Goal: Transaction & Acquisition: Purchase product/service

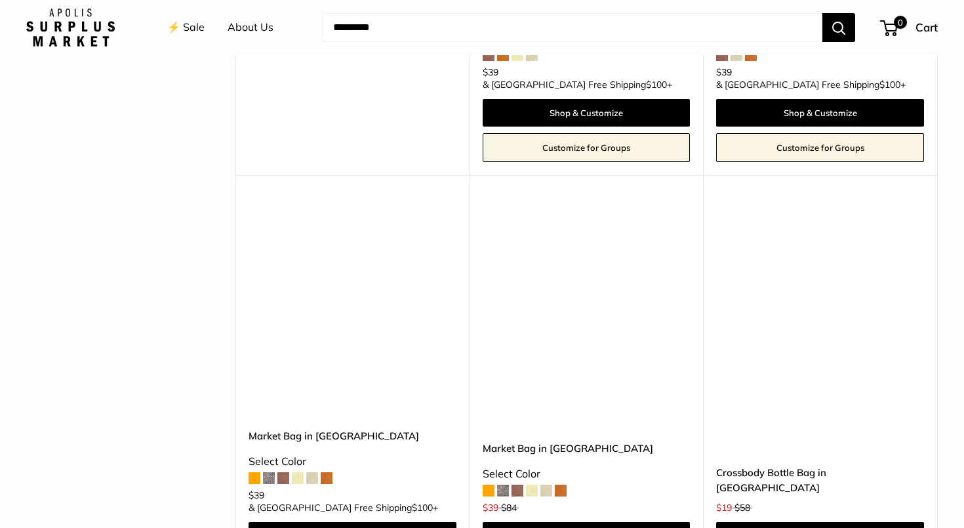
scroll to position [2219, 0]
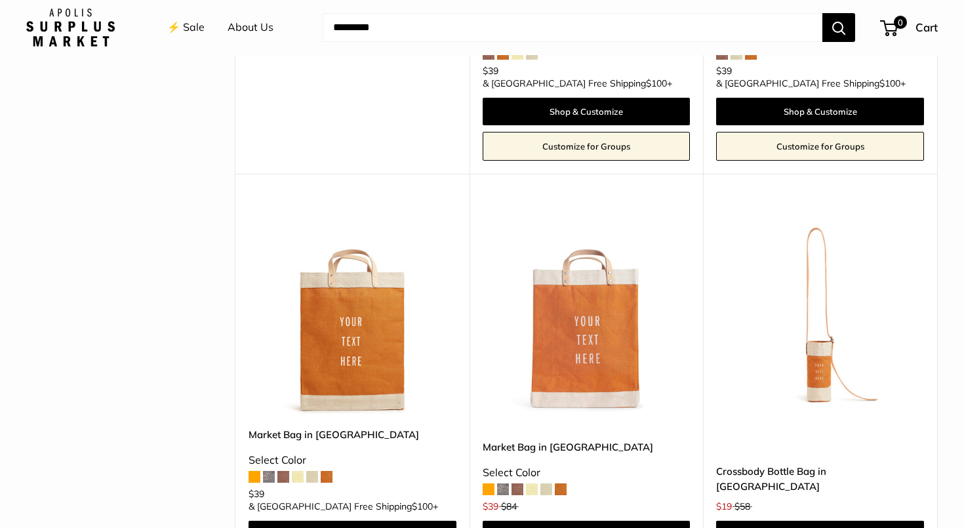
click at [0, 0] on img at bounding box center [0, 0] width 0 height 0
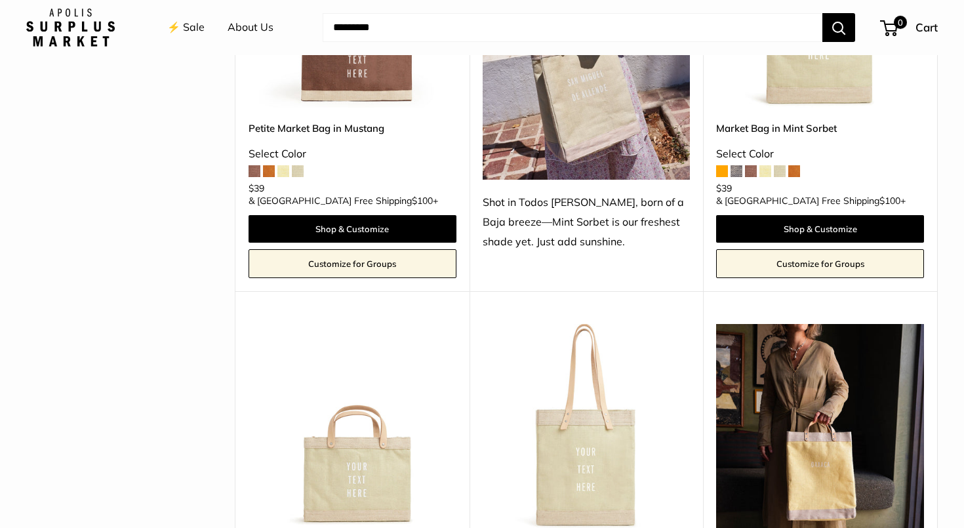
scroll to position [575, 0]
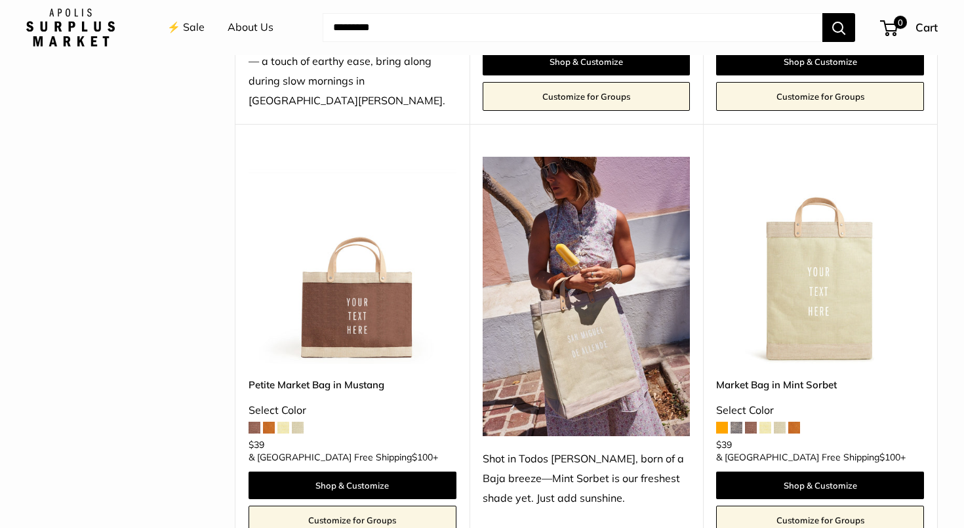
click at [0, 0] on img at bounding box center [0, 0] width 0 height 0
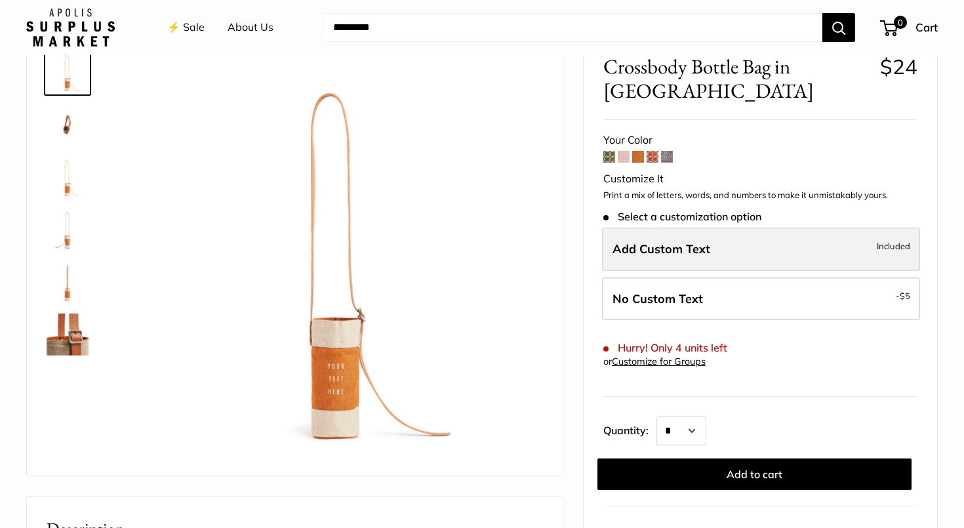
scroll to position [87, 0]
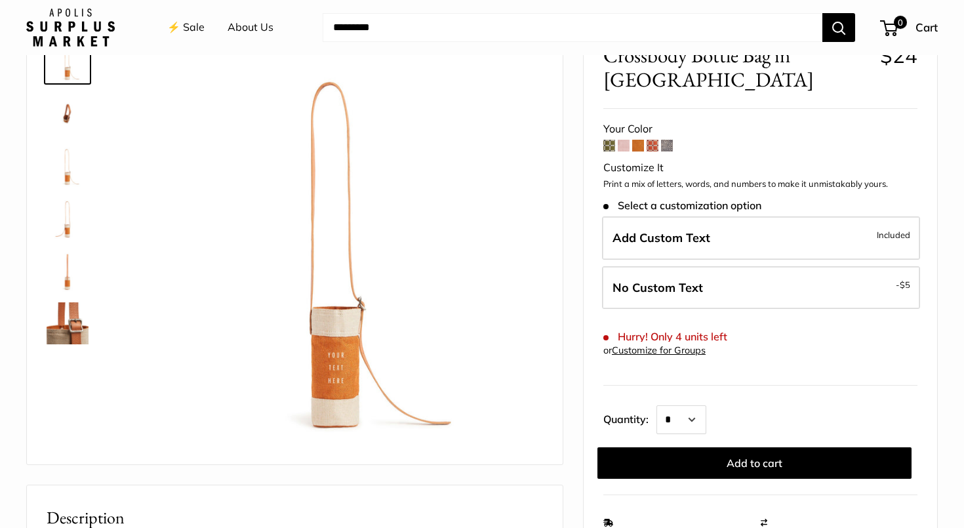
click at [66, 114] on img at bounding box center [68, 113] width 42 height 42
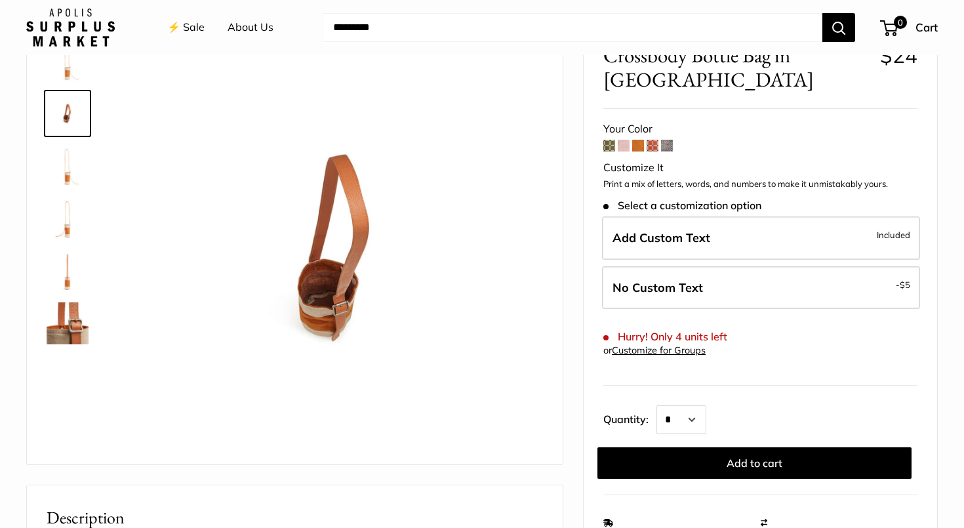
click at [72, 324] on img at bounding box center [68, 323] width 42 height 42
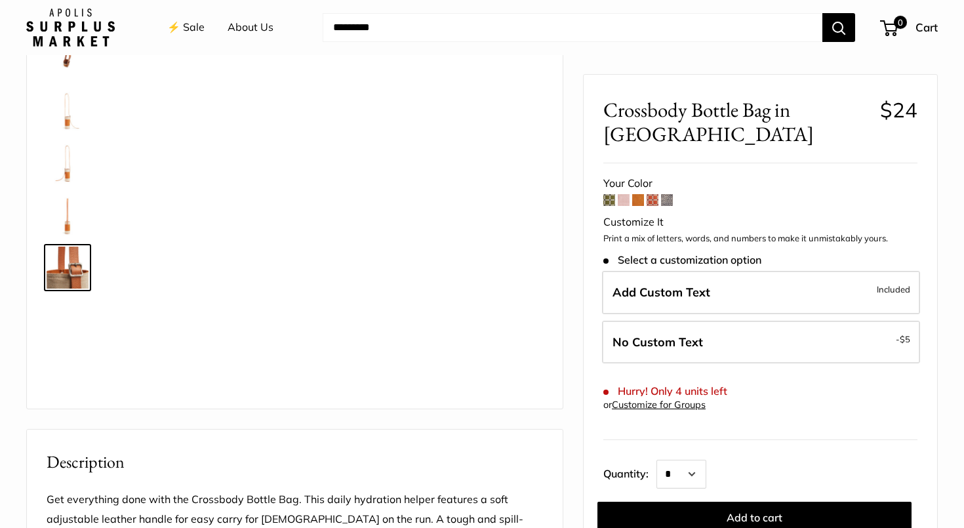
scroll to position [115, 0]
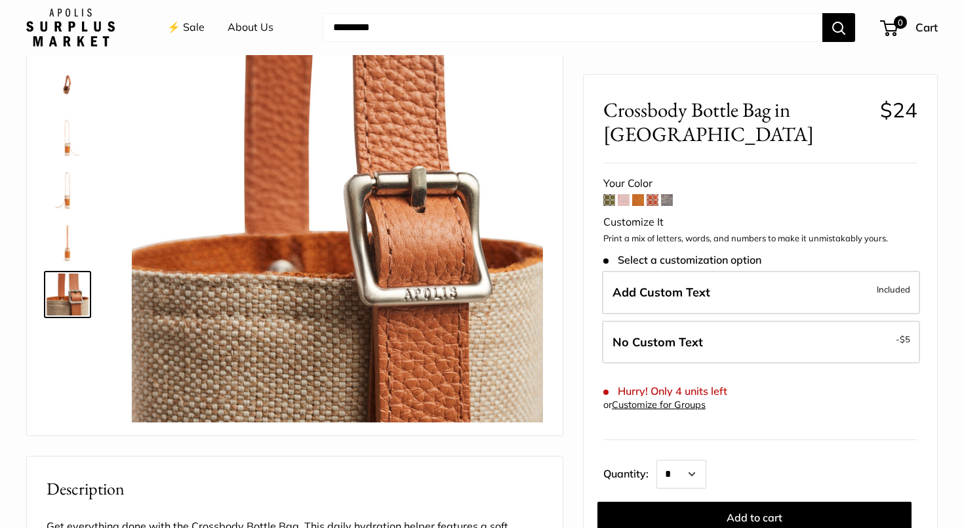
click at [72, 245] on img at bounding box center [68, 242] width 42 height 42
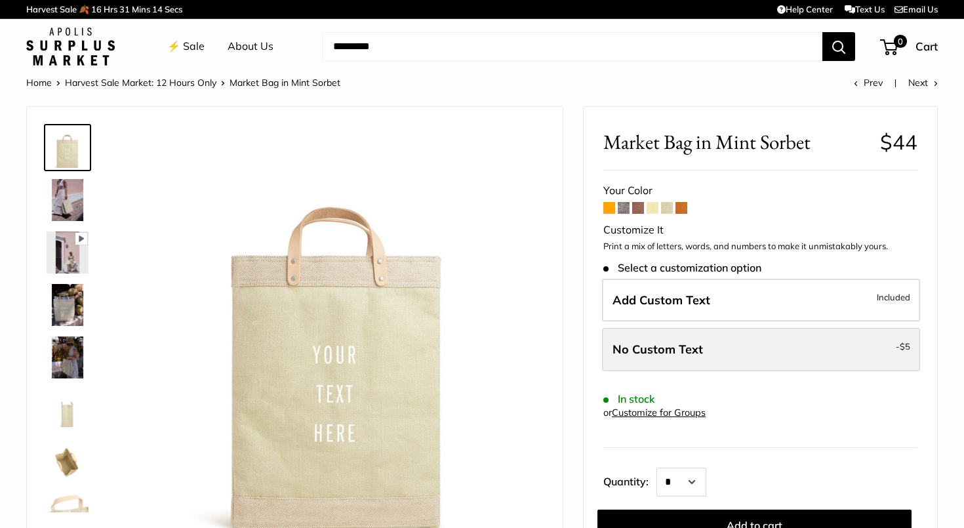
click at [818, 345] on label "No Custom Text - $5" at bounding box center [761, 349] width 318 height 43
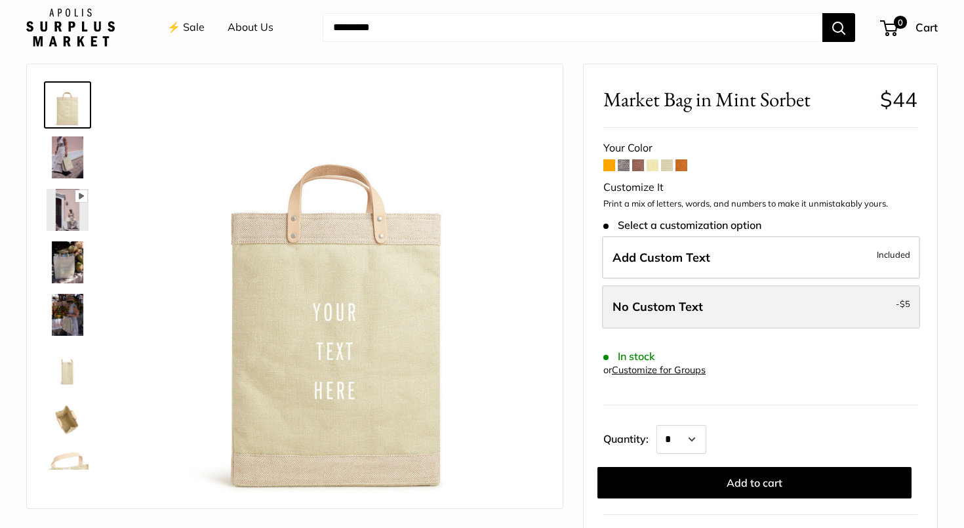
scroll to position [42, 0]
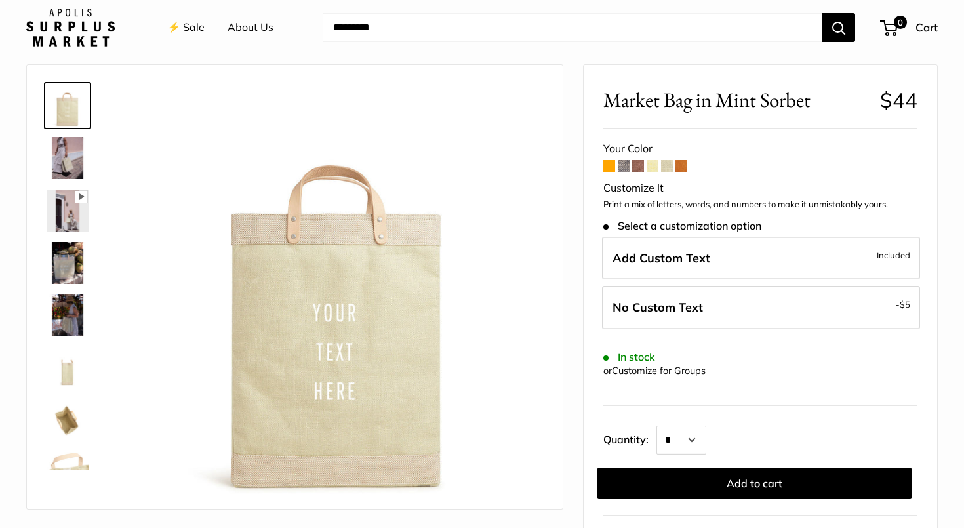
click at [71, 264] on img at bounding box center [68, 263] width 42 height 42
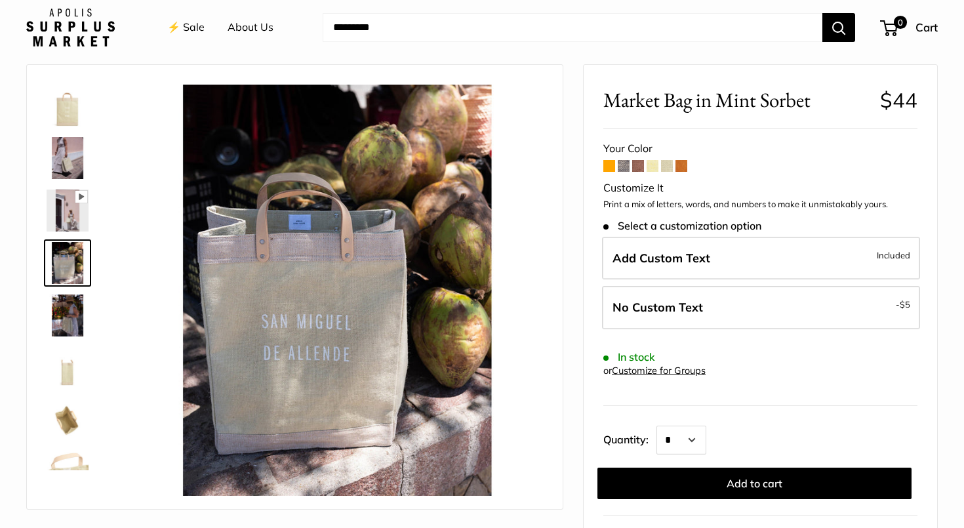
click at [670, 161] on span at bounding box center [667, 166] width 12 height 12
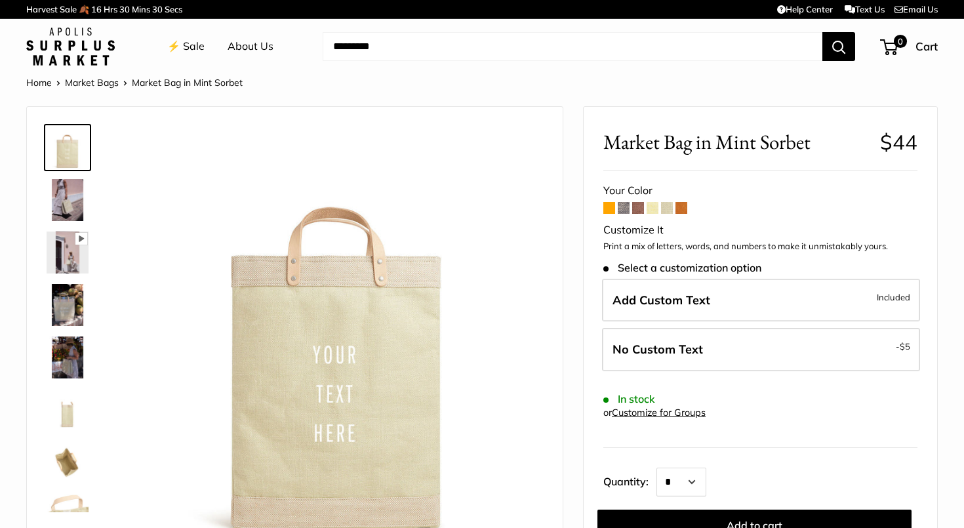
click at [655, 207] on span at bounding box center [653, 208] width 12 height 12
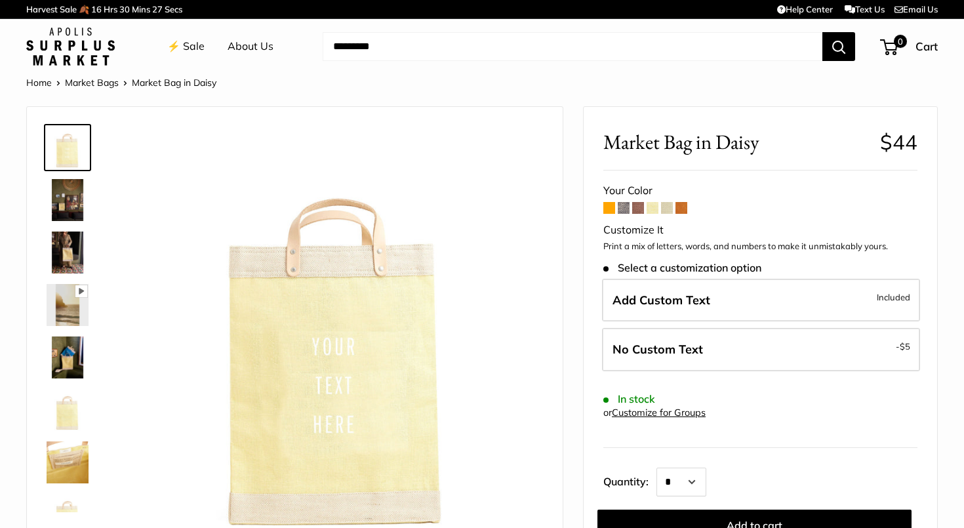
click at [606, 208] on span at bounding box center [609, 208] width 12 height 12
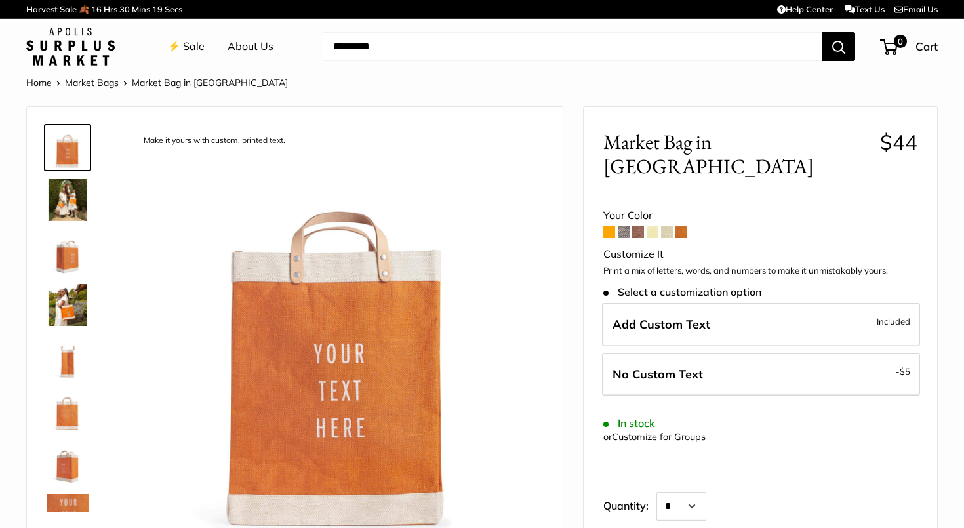
click at [666, 226] on span at bounding box center [667, 232] width 12 height 12
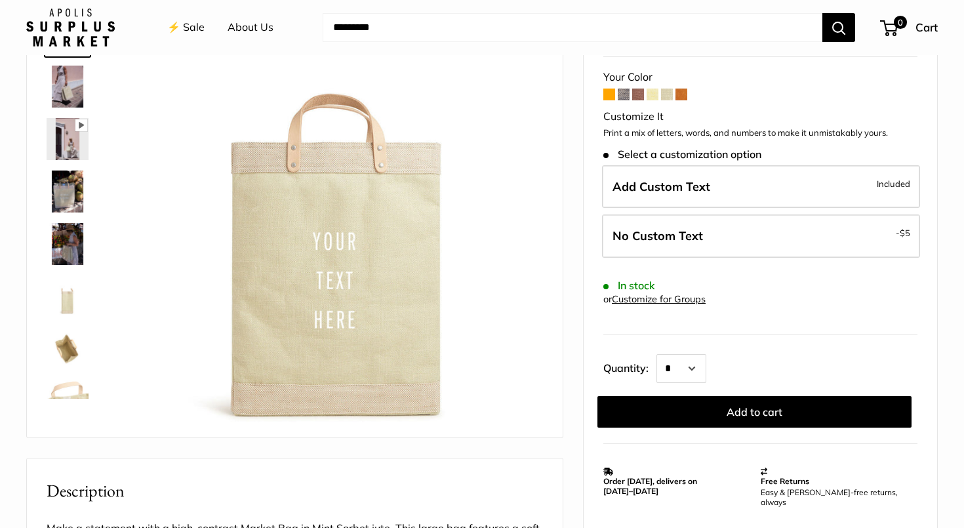
scroll to position [114, 0]
